Goal: Obtain resource: Download file/media

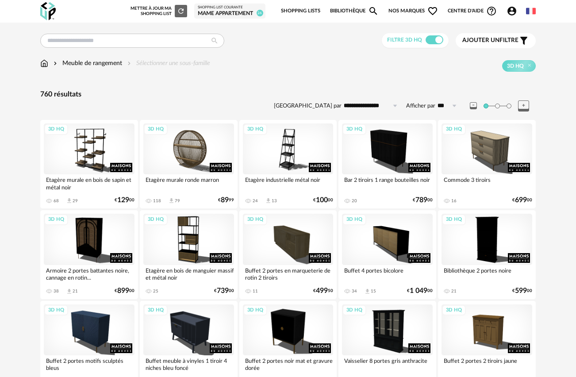
scroll to position [577, 0]
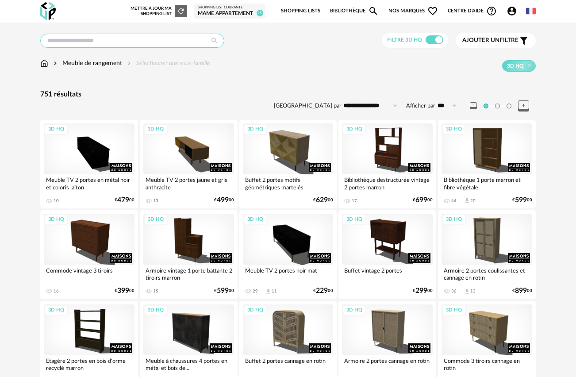
click at [147, 45] on input "text" at bounding box center [132, 41] width 184 height 14
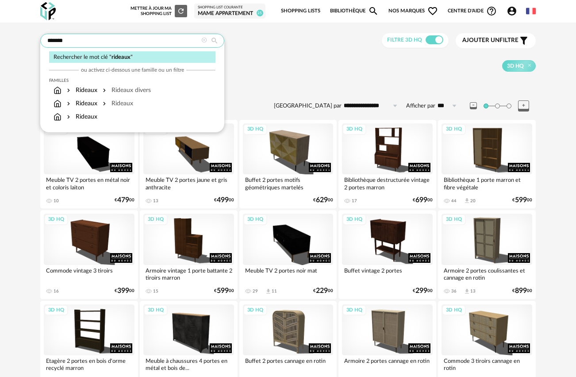
type input "*******"
type input "**********"
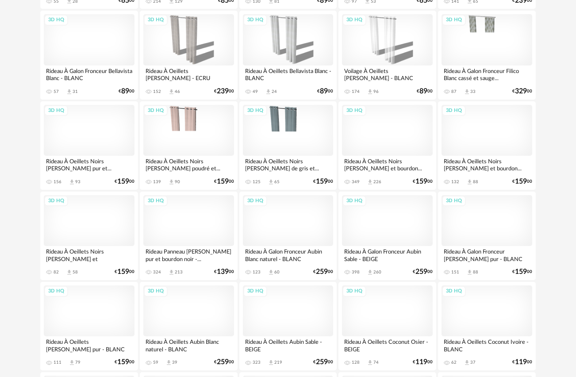
scroll to position [695, 0]
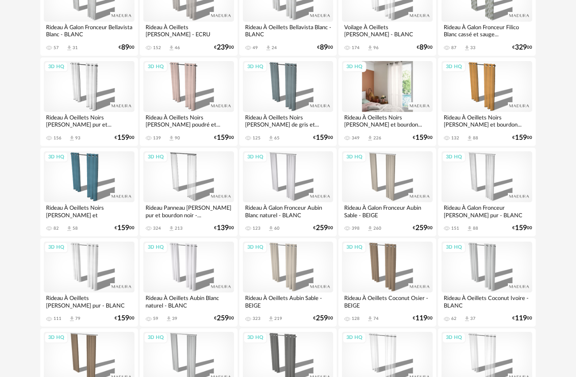
click at [394, 82] on div "3D HQ" at bounding box center [387, 86] width 91 height 51
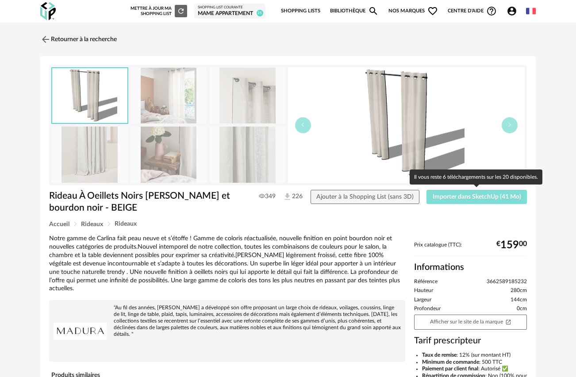
click at [472, 197] on span "Importer dans SketchUp (41 Mo)" at bounding box center [477, 197] width 89 height 6
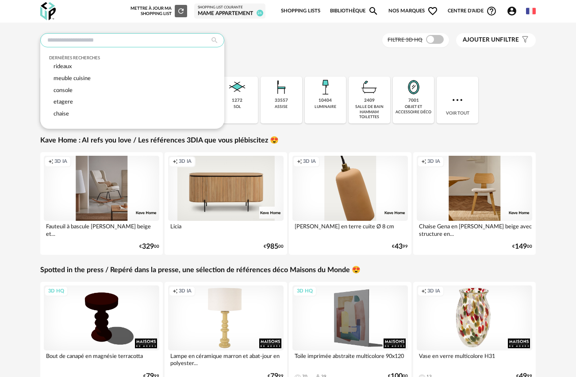
click at [154, 45] on input "text" at bounding box center [132, 40] width 184 height 14
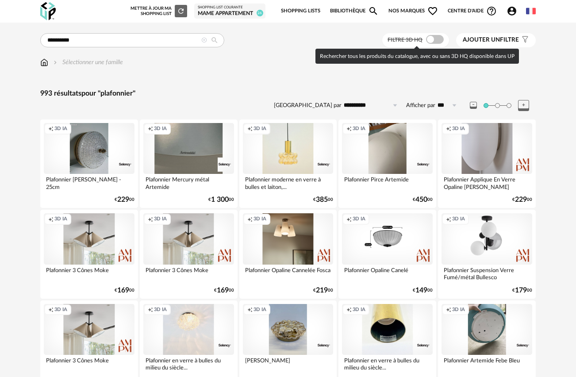
click at [434, 39] on span at bounding box center [435, 39] width 18 height 9
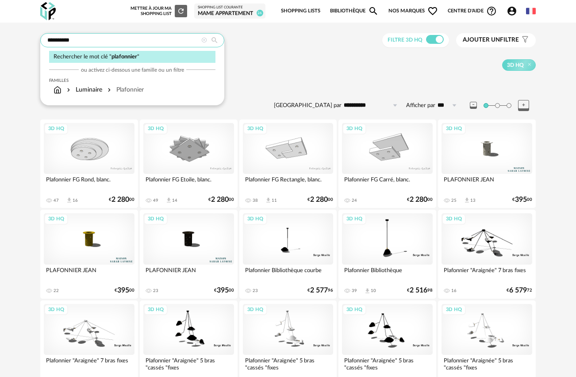
drag, startPoint x: 78, startPoint y: 41, endPoint x: 32, endPoint y: 42, distance: 46.0
type input "**********"
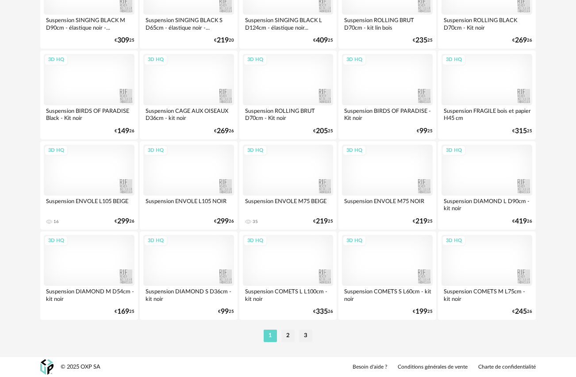
scroll to position [1606, 0]
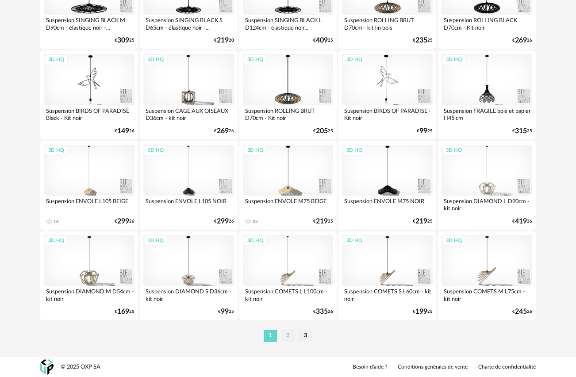
click at [288, 338] on li "2" at bounding box center [288, 336] width 13 height 12
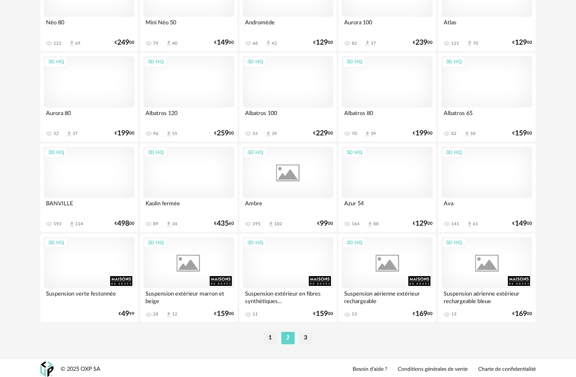
scroll to position [1606, 0]
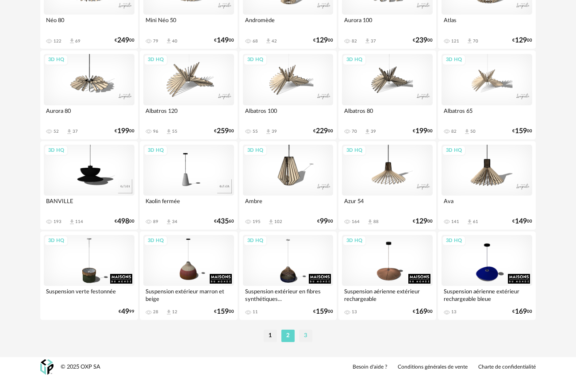
click at [304, 334] on li "3" at bounding box center [305, 336] width 13 height 12
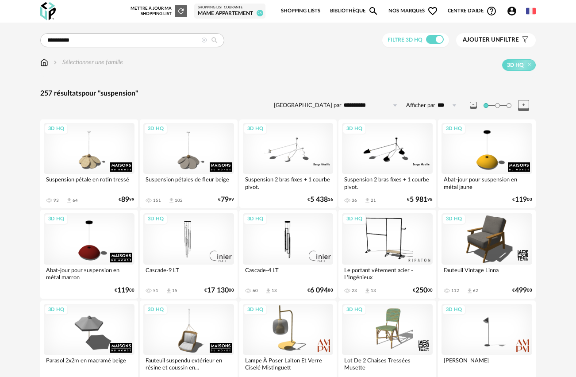
click at [48, 5] on img at bounding box center [47, 11] width 15 height 18
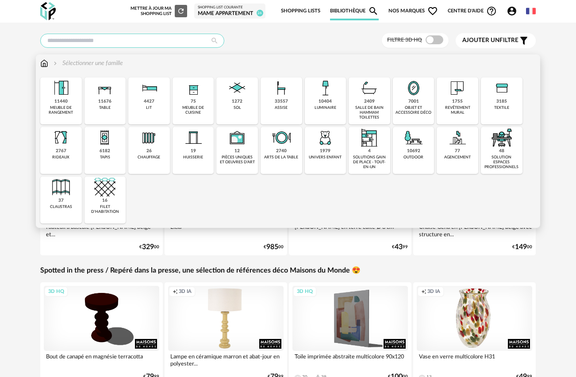
click at [118, 42] on input "text" at bounding box center [132, 41] width 184 height 14
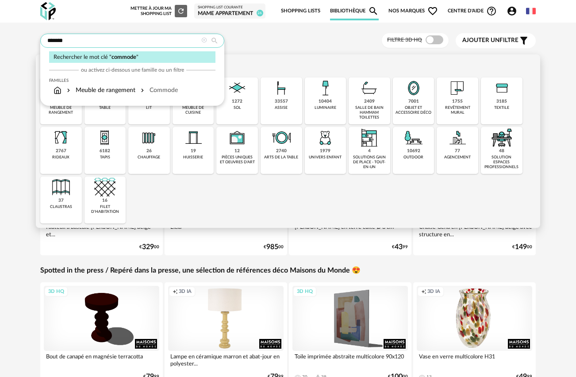
type input "*******"
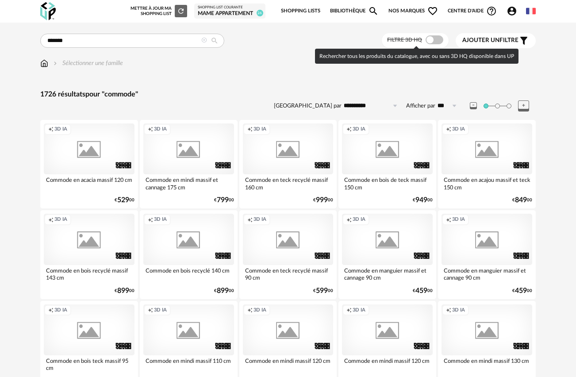
click at [435, 40] on span at bounding box center [435, 39] width 18 height 9
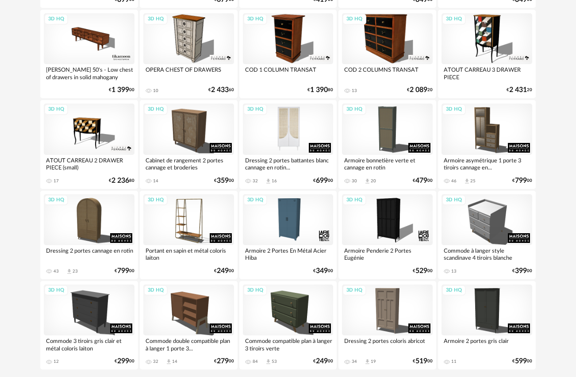
scroll to position [1602, 0]
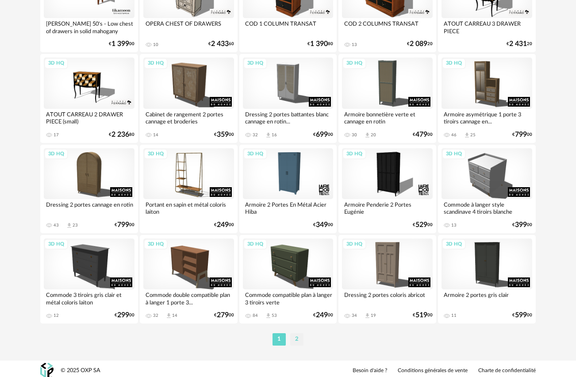
click at [294, 340] on li "2" at bounding box center [296, 339] width 13 height 12
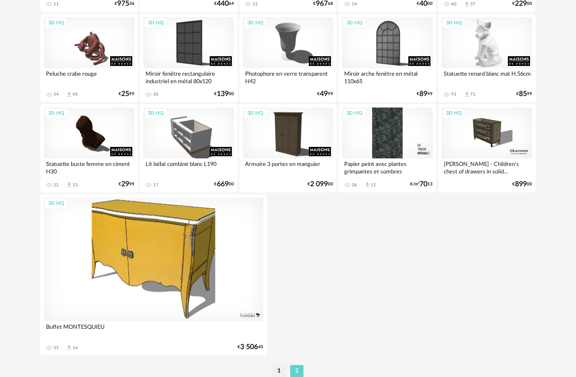
scroll to position [955, 0]
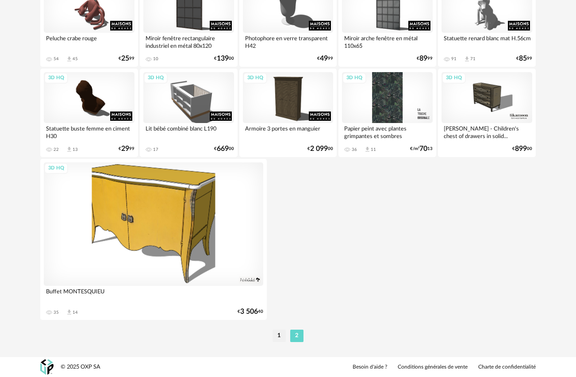
click at [159, 203] on div "3D HQ" at bounding box center [154, 224] width 220 height 124
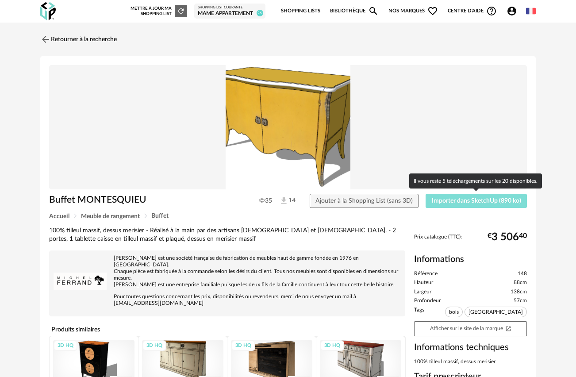
click at [474, 200] on span "Importer dans SketchUp (890 ko)" at bounding box center [476, 201] width 89 height 6
